Goal: Browse casually

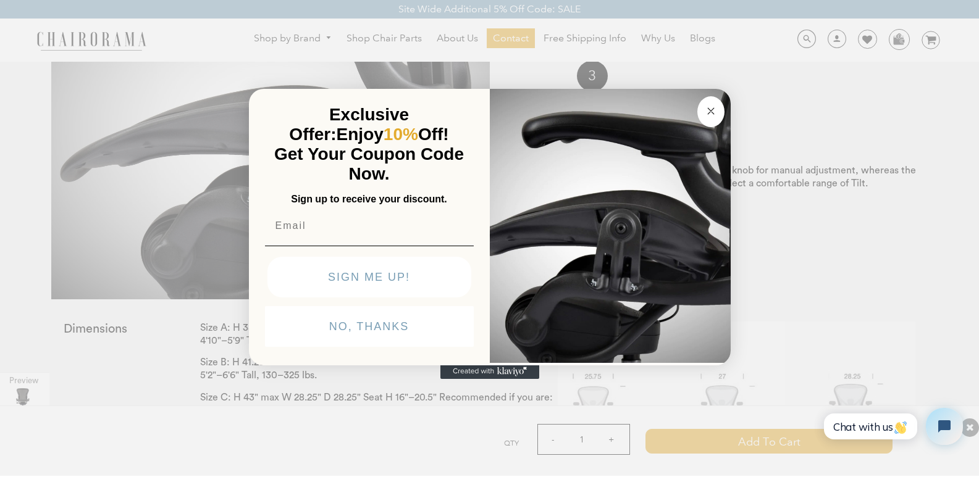
scroll to position [1956, 0]
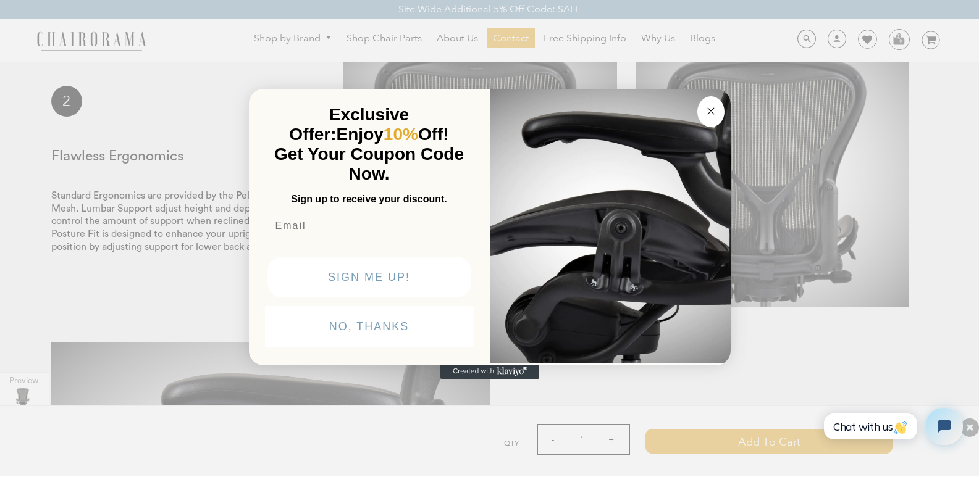
click at [703, 104] on circle "Close dialog" at bounding box center [710, 111] width 14 height 14
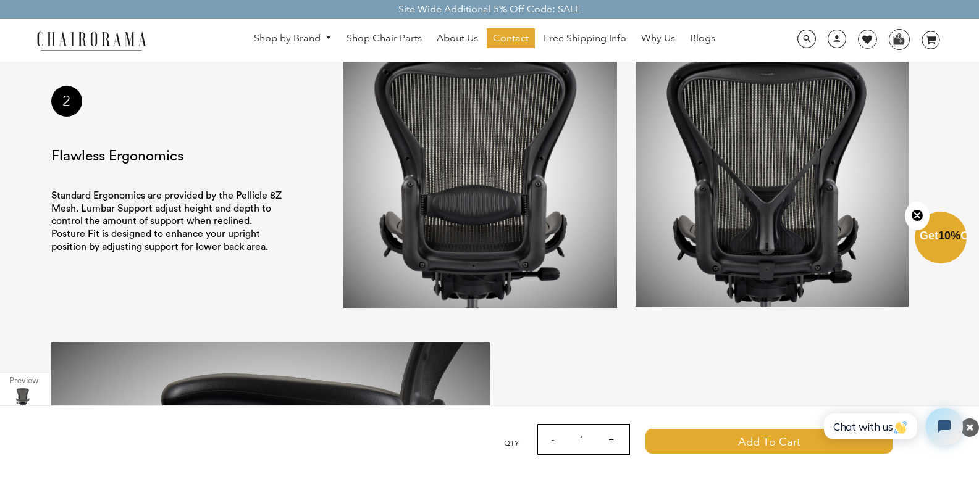
click at [46, 31] on img at bounding box center [92, 41] width 124 height 22
